Goal: Task Accomplishment & Management: Use online tool/utility

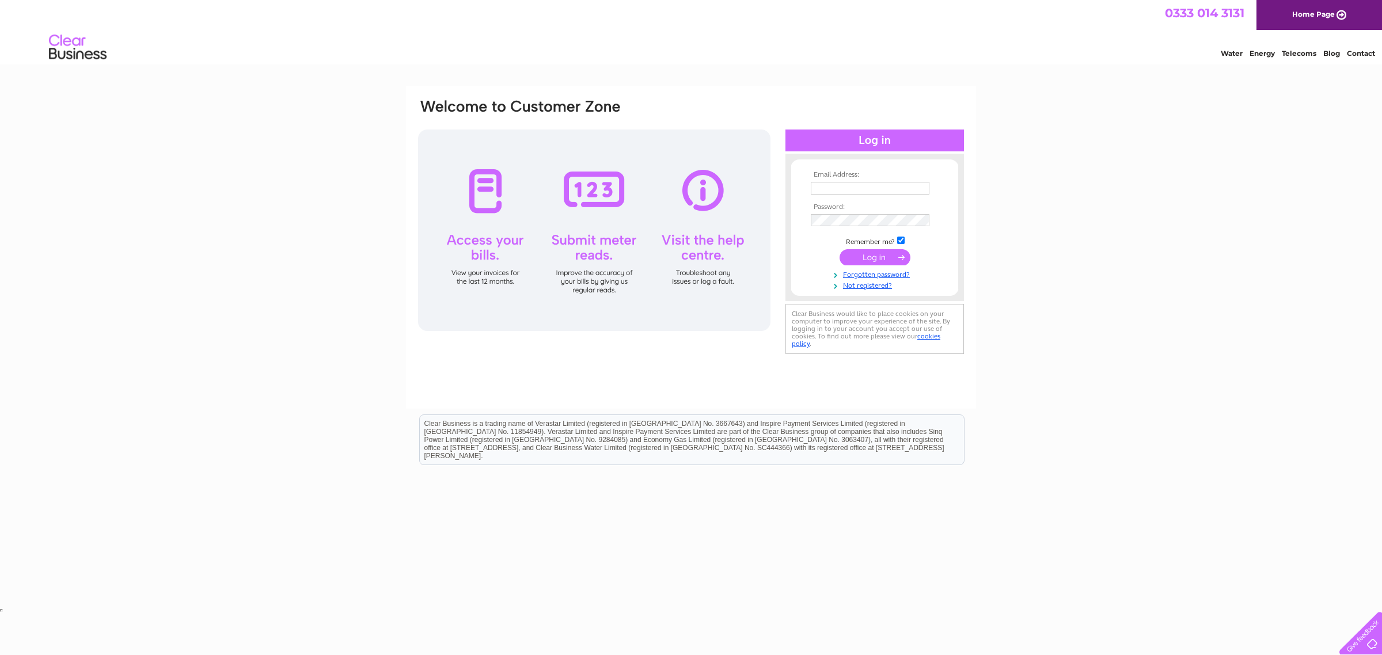
type input "info@rentwithca.co.uk"
click at [873, 257] on input "submit" at bounding box center [874, 257] width 71 height 16
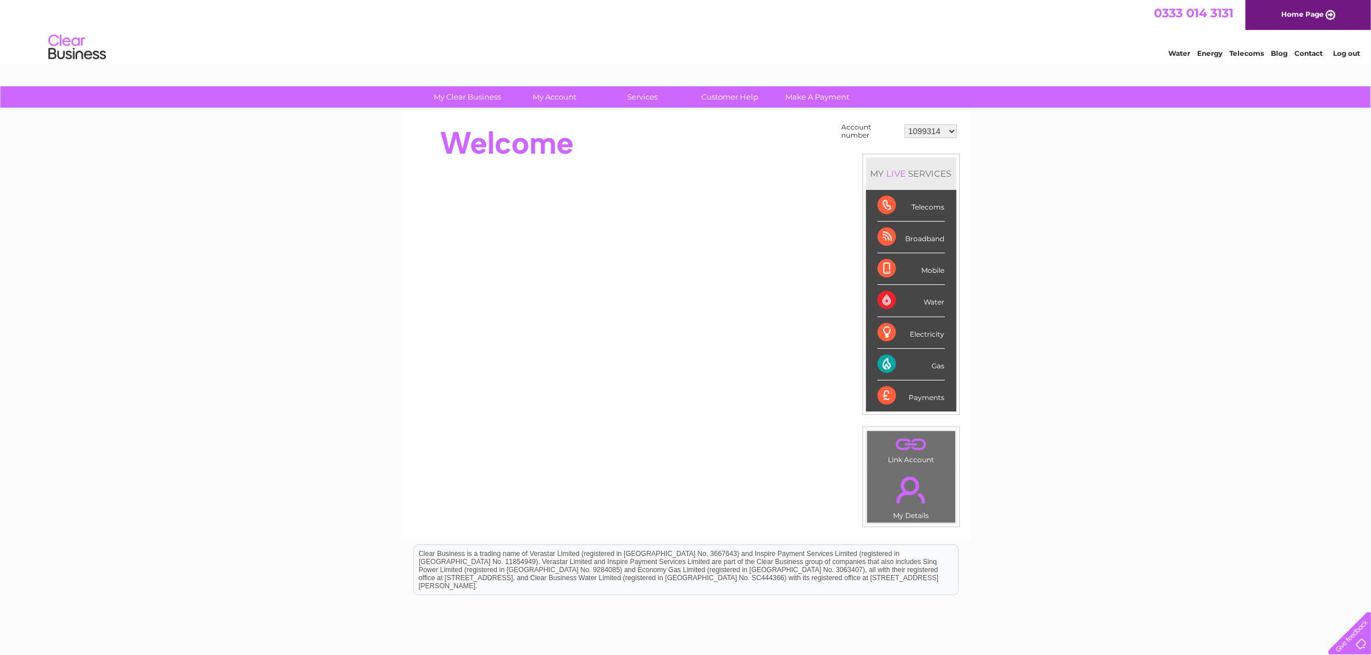
click at [925, 360] on div "Gas" at bounding box center [910, 365] width 67 height 32
click at [949, 130] on select "1099314 1099315 1099316 1099317 1099673 30267673" at bounding box center [931, 131] width 52 height 14
click at [905, 124] on select "1099314 1099315 1099316 1099317 1099673 30267673" at bounding box center [931, 131] width 52 height 14
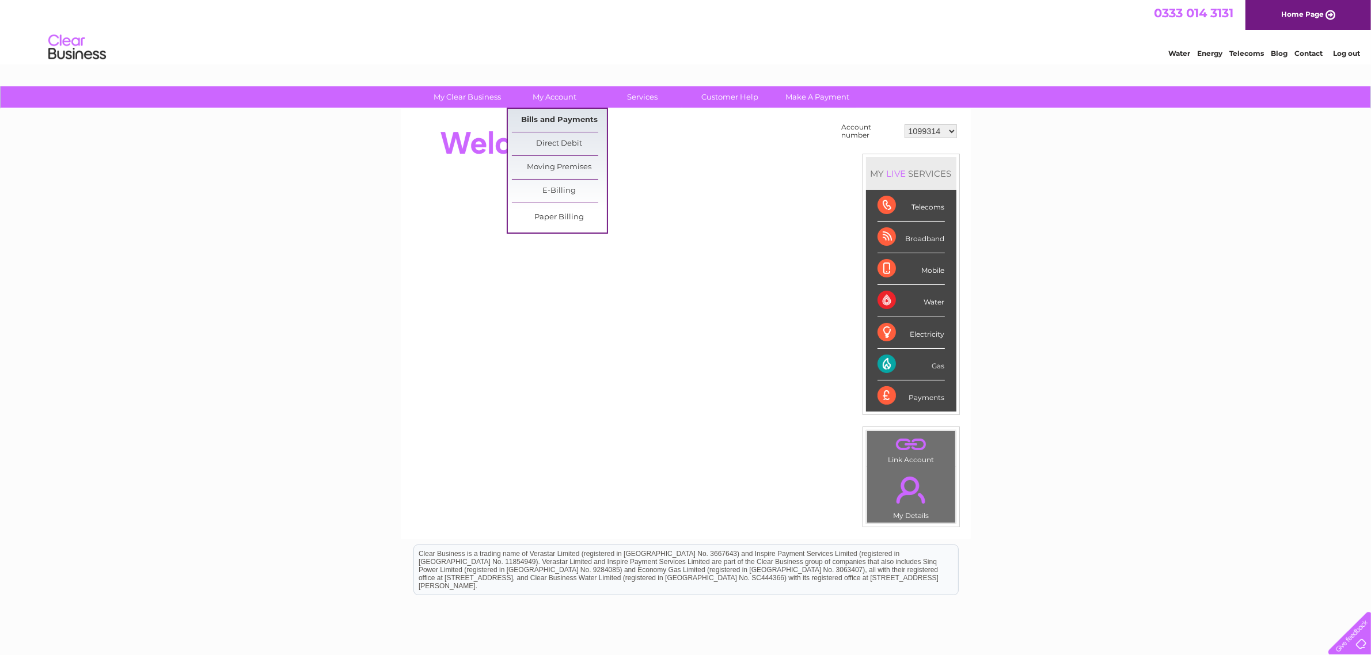
click at [557, 119] on link "Bills and Payments" at bounding box center [559, 120] width 95 height 23
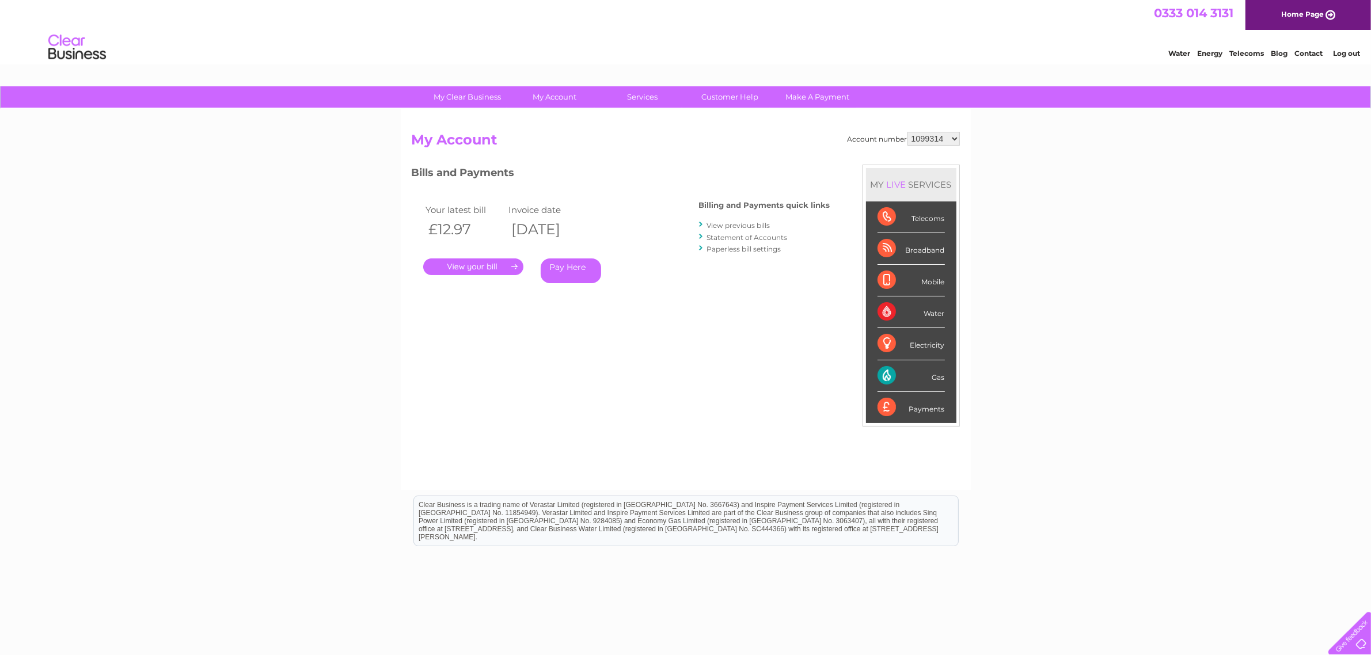
click at [468, 264] on link "." at bounding box center [473, 267] width 100 height 17
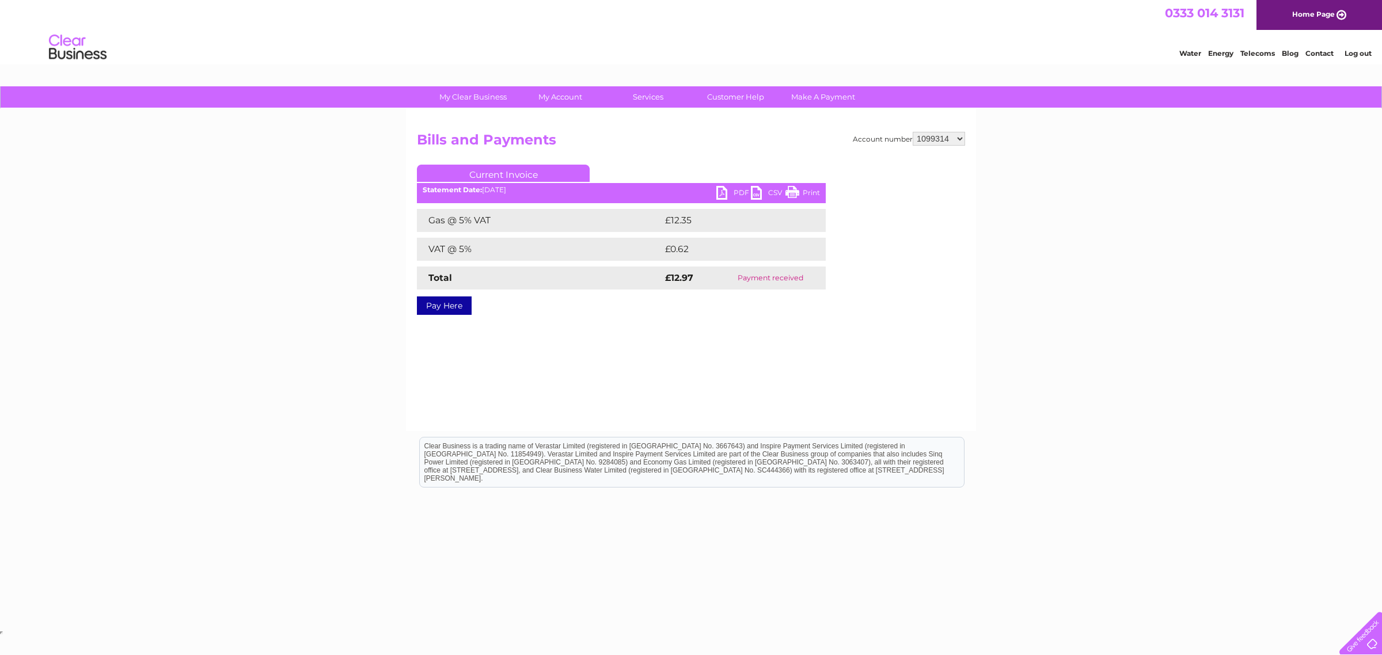
click at [718, 192] on link "PDF" at bounding box center [733, 194] width 35 height 17
click at [960, 136] on select "1099314 1099315 1099316 1099317 1099673 30267673" at bounding box center [939, 139] width 52 height 14
select select "1099315"
click at [913, 132] on select "1099314 1099315 1099316 1099317 1099673 30267673" at bounding box center [939, 139] width 52 height 14
click at [955, 136] on select "1099314 1099315 1099316 1099317 1099673 30267673" at bounding box center [939, 139] width 52 height 14
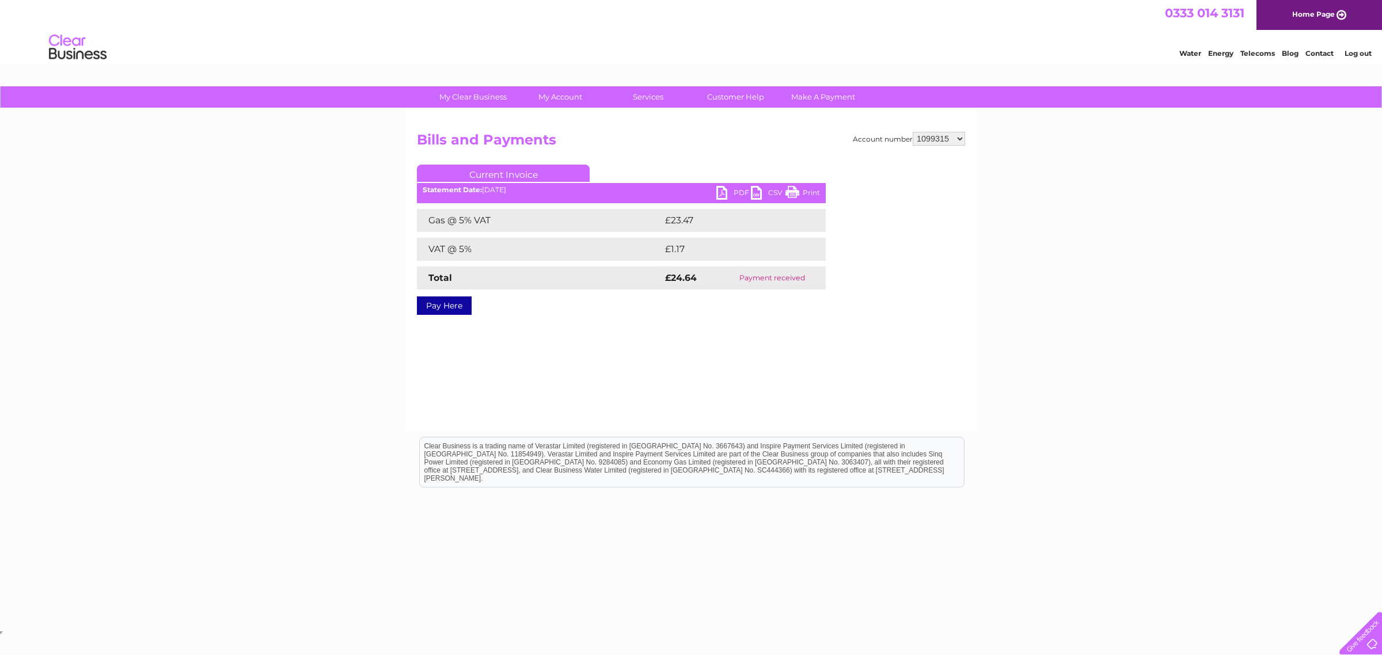
select select "1099316"
click at [913, 132] on select "1099314 1099315 1099316 1099317 1099673 30267673" at bounding box center [939, 139] width 52 height 14
click at [962, 135] on select "1099314 1099315 1099316 1099317 1099673 30267673" at bounding box center [939, 139] width 52 height 14
select select "1099317"
click at [913, 132] on select "1099314 1099315 1099316 1099317 1099673 30267673" at bounding box center [939, 139] width 52 height 14
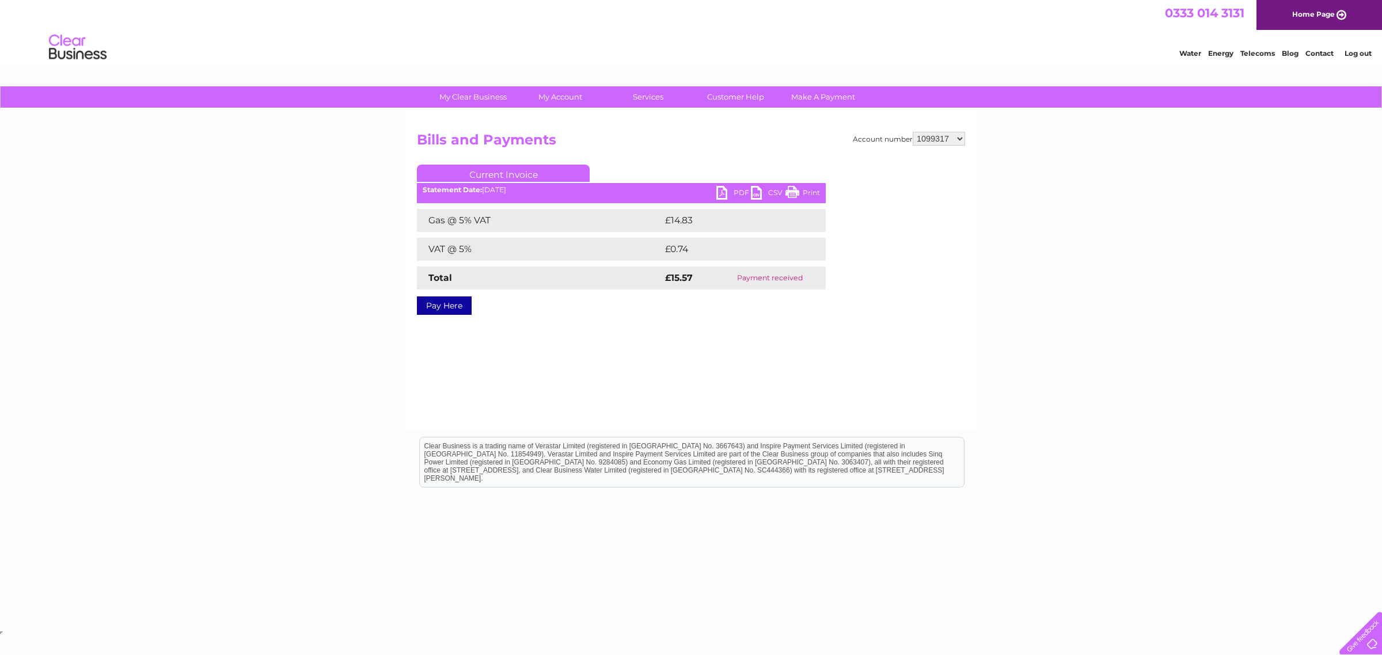
click at [959, 136] on select "1099314 1099315 1099316 1099317 1099673 30267673" at bounding box center [939, 139] width 52 height 14
select select "1099673"
click at [913, 132] on select "1099314 1099315 1099316 1099317 1099673 30267673" at bounding box center [939, 139] width 52 height 14
drag, startPoint x: 290, startPoint y: 483, endPoint x: 279, endPoint y: 480, distance: 10.8
click at [286, 482] on html "Clear Business is a trading name of Verastar Limited (registered in [GEOGRAPHIC…" at bounding box center [691, 468] width 1382 height 74
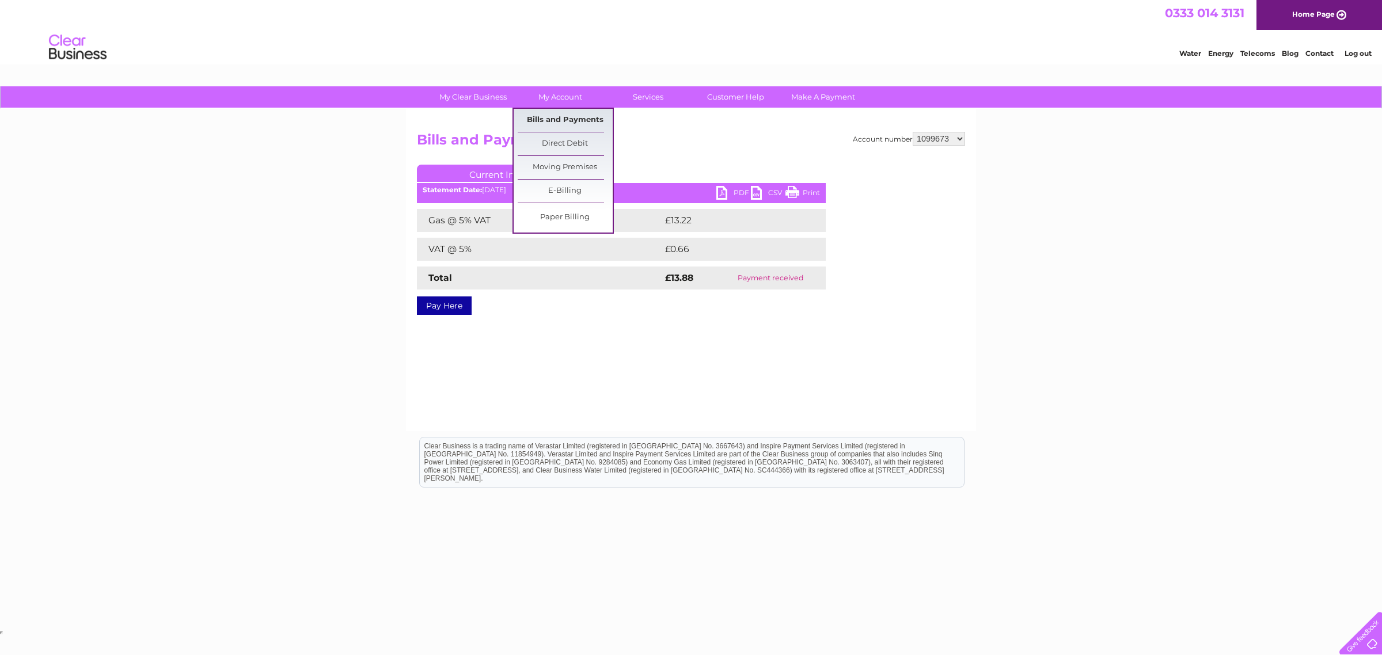
click at [560, 119] on link "Bills and Payments" at bounding box center [565, 120] width 95 height 23
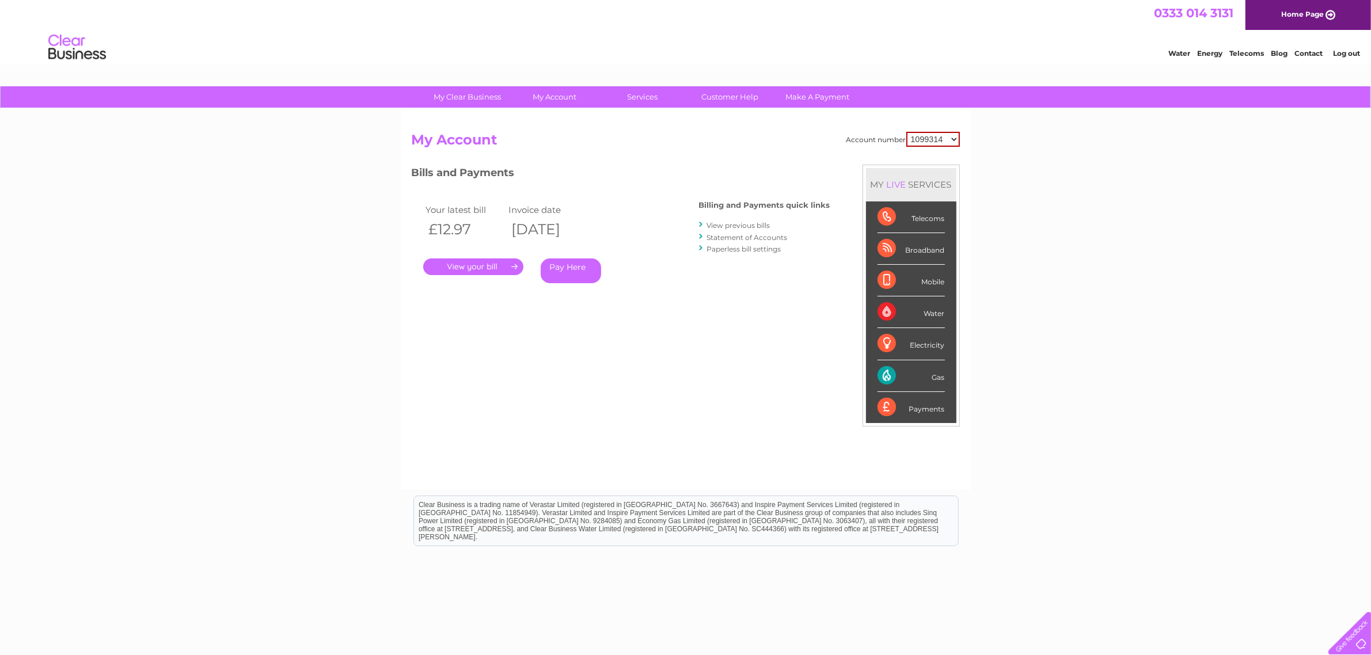
click at [951, 136] on select "1099314 1099315 1099316 1099317 1099673 30267673" at bounding box center [933, 139] width 54 height 15
select select "1099315"
click at [906, 132] on select "1099314 1099315 1099316 1099317 1099673 30267673" at bounding box center [933, 139] width 54 height 15
click at [952, 138] on select "1099314 1099315 1099316 1099317 1099673 30267673" at bounding box center [933, 139] width 52 height 14
select select "1099316"
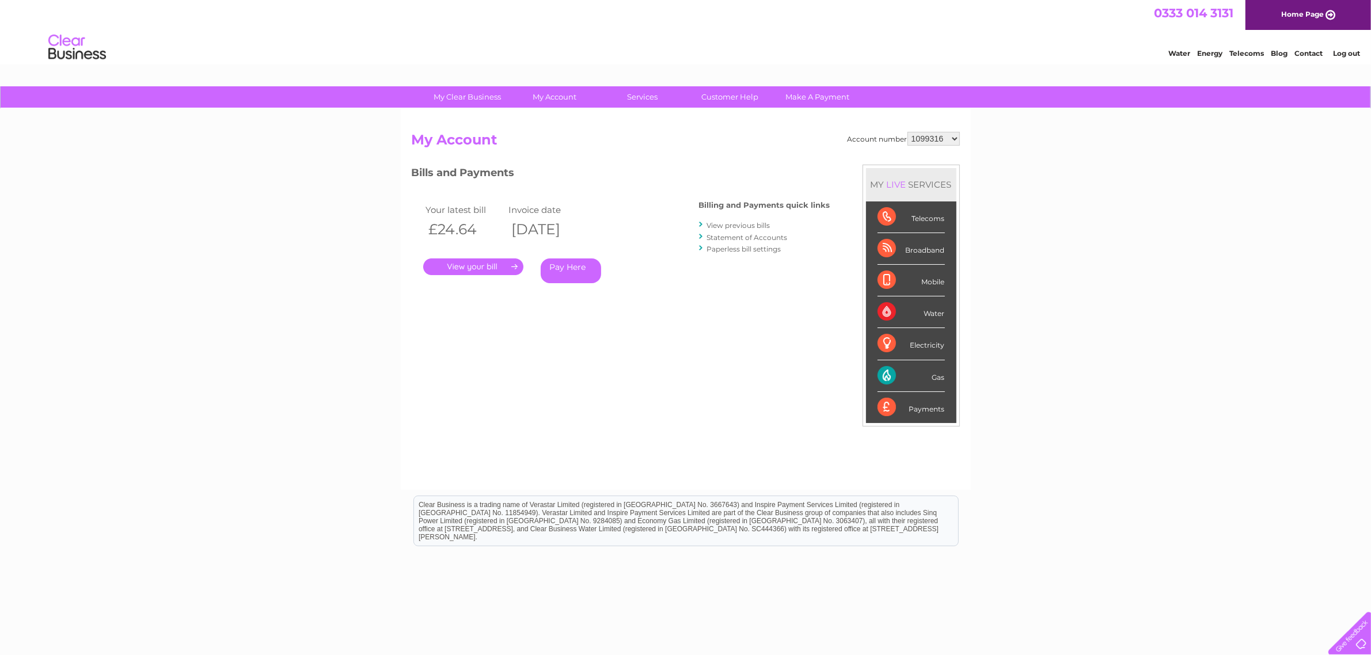
click at [907, 132] on select "1099314 1099315 1099316 1099317 1099673 30267673" at bounding box center [933, 139] width 52 height 14
click at [948, 136] on select "1099314 1099315 1099316 1099317 1099673 30267673" at bounding box center [933, 139] width 52 height 14
select select "1099317"
click at [907, 132] on select "1099314 1099315 1099316 1099317 1099673 30267673" at bounding box center [933, 139] width 52 height 14
click at [955, 136] on select "1099314 1099315 1099316 1099317 1099673 30267673" at bounding box center [933, 139] width 52 height 14
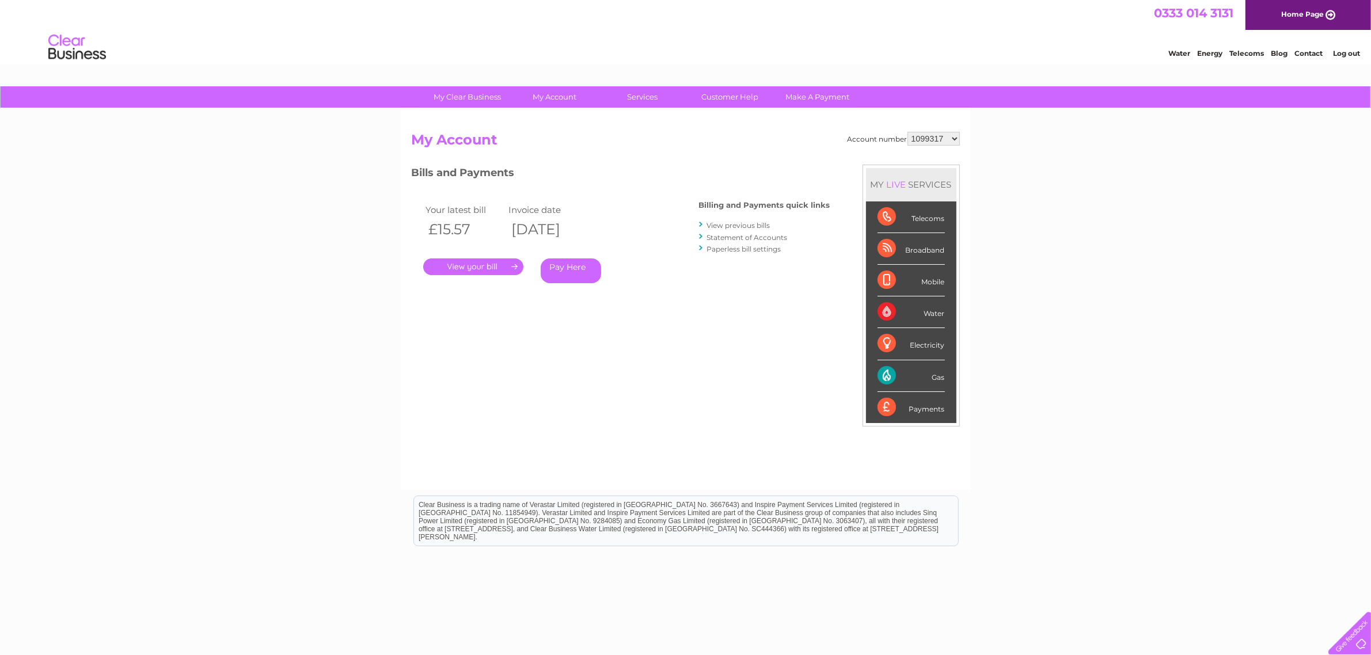
select select "1099673"
click at [907, 132] on select "1099314 1099315 1099316 1099317 1099673 30267673" at bounding box center [933, 139] width 52 height 14
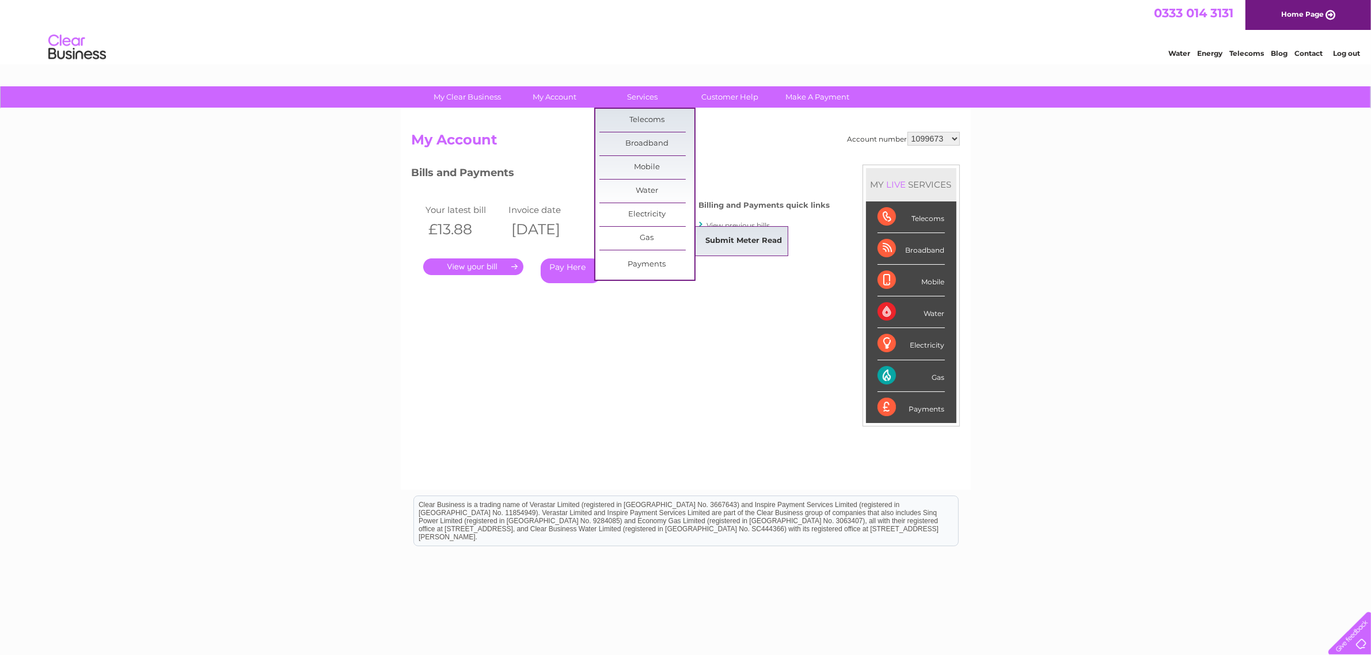
click at [744, 238] on link "Submit Meter Read" at bounding box center [743, 241] width 95 height 23
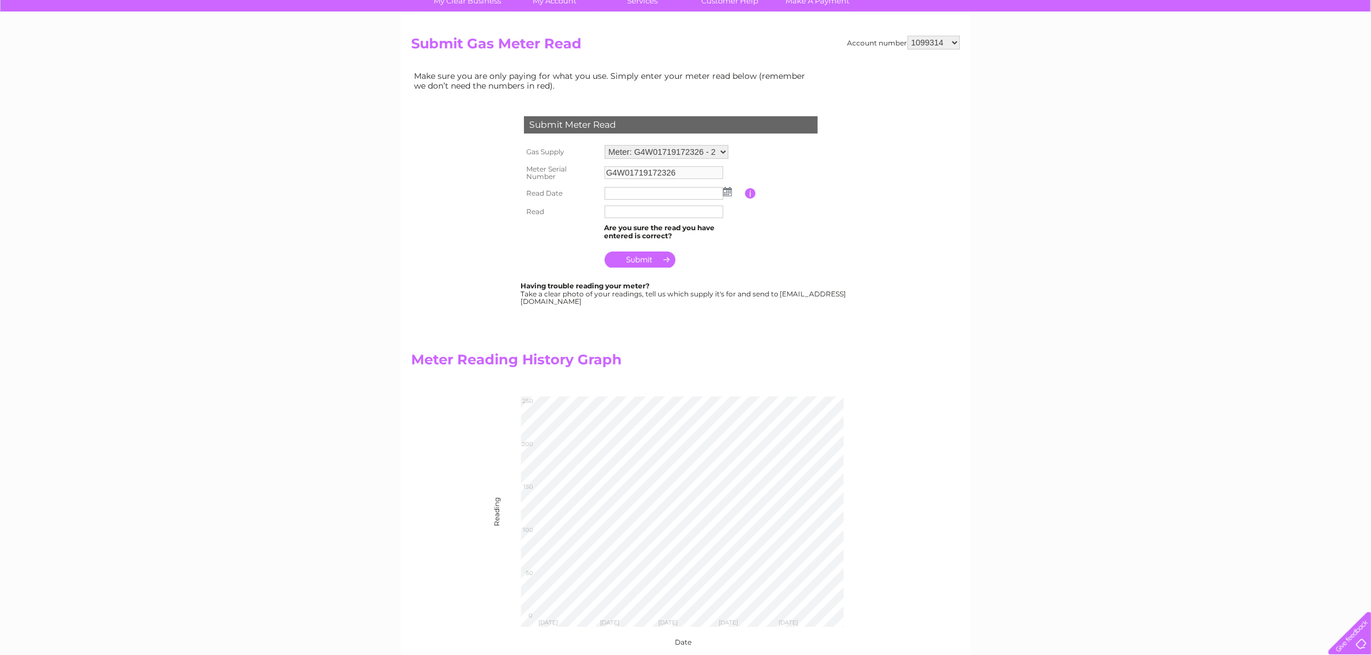
scroll to position [72, 0]
